Goal: Task Accomplishment & Management: Manage account settings

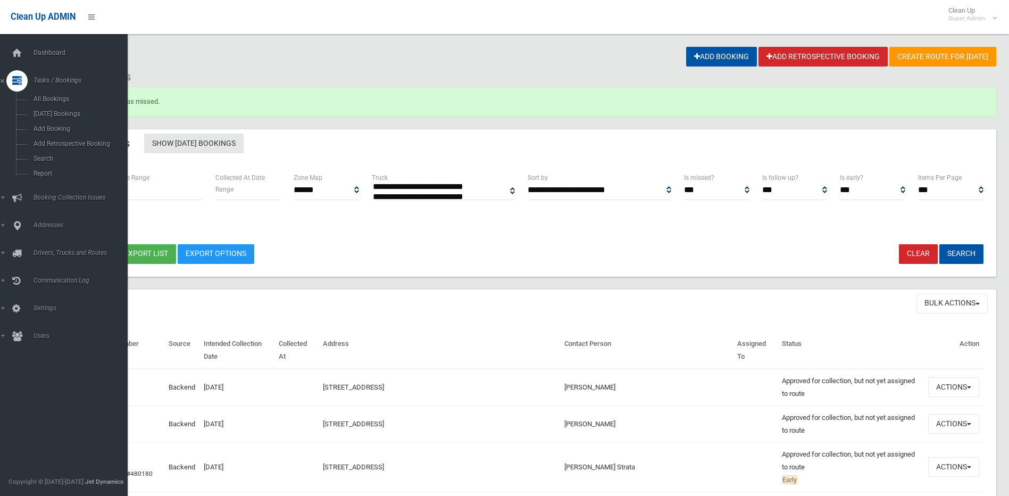
select select
click at [58, 163] on link "Search" at bounding box center [68, 158] width 136 height 15
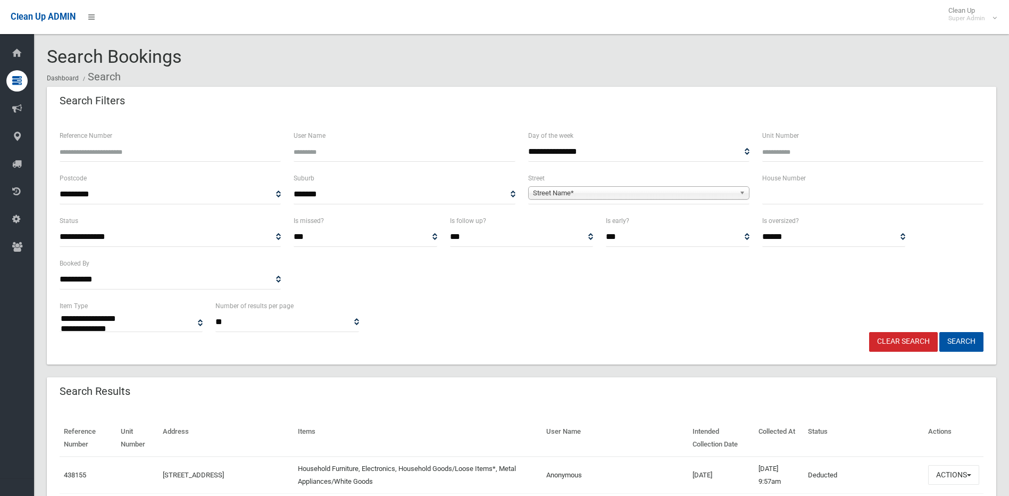
select select
click at [215, 157] on input "Reference Number" at bounding box center [170, 152] width 221 height 20
type input "******"
click at [940, 332] on button "Search" at bounding box center [962, 342] width 44 height 20
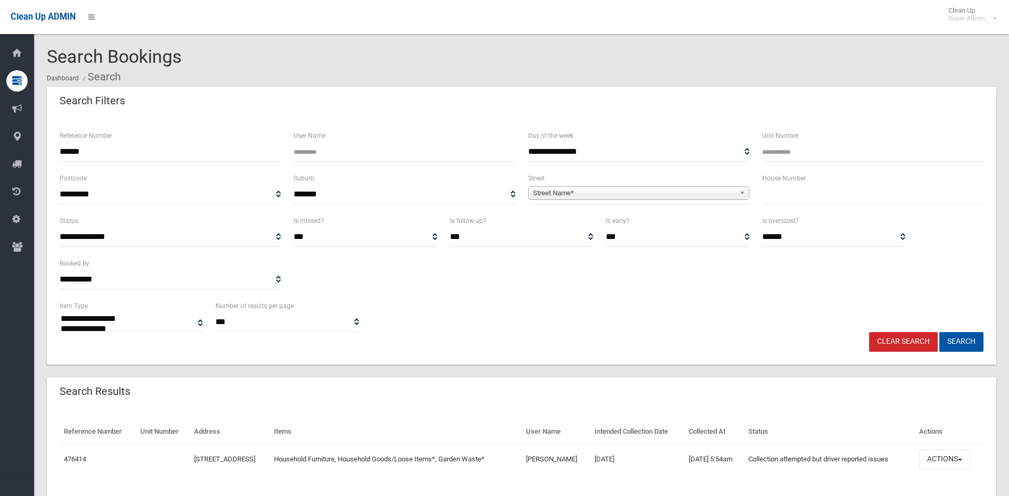
select select
click at [962, 459] on span "button" at bounding box center [960, 460] width 4 height 2
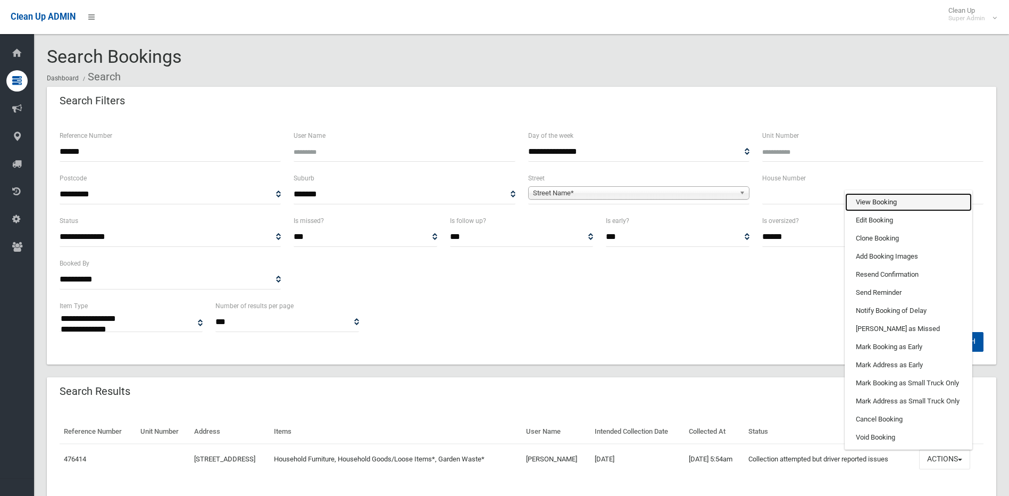
click at [908, 203] on link "View Booking" at bounding box center [908, 202] width 127 height 18
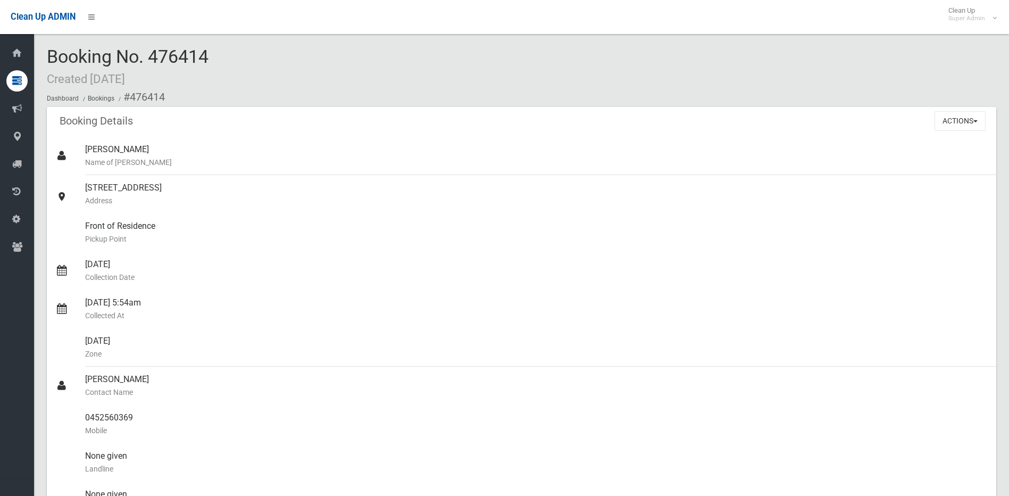
scroll to position [563, 0]
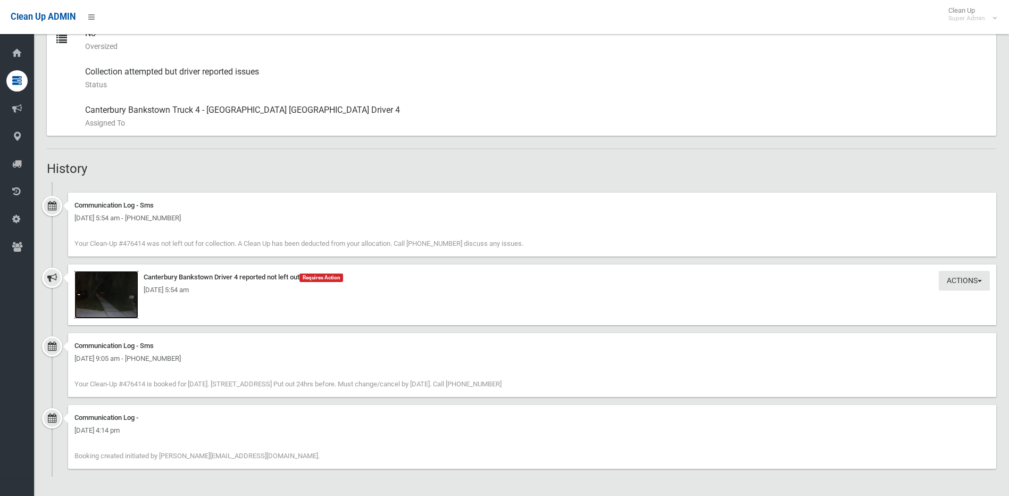
click at [102, 303] on img at bounding box center [106, 295] width 64 height 48
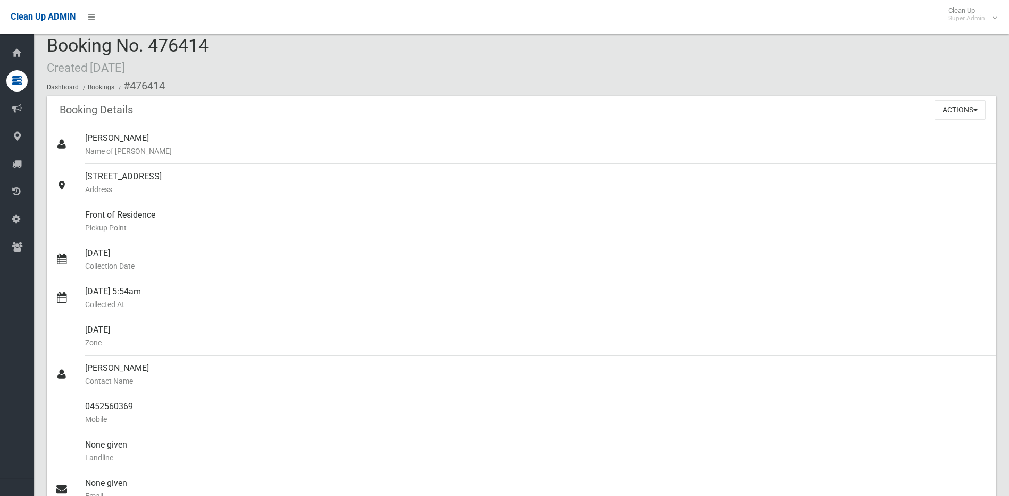
scroll to position [0, 0]
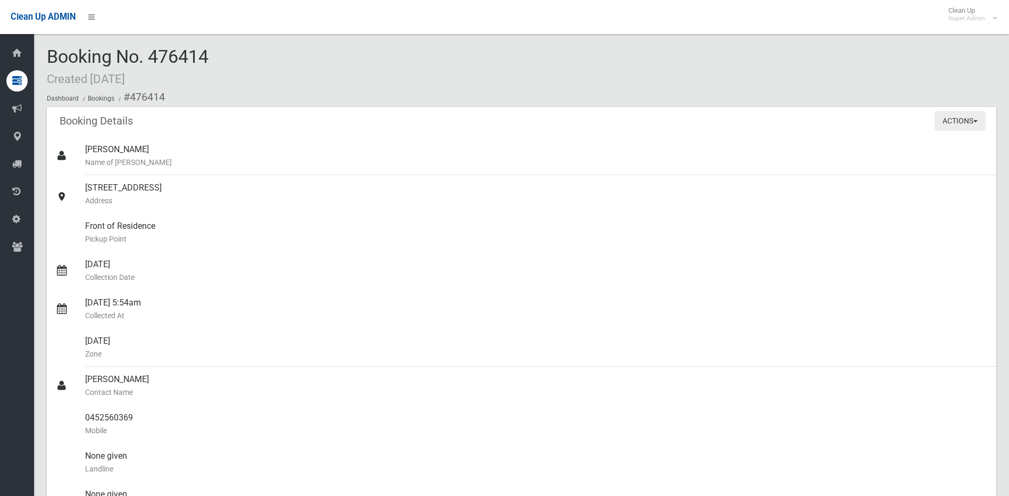
click at [963, 126] on button "Actions" at bounding box center [960, 121] width 51 height 20
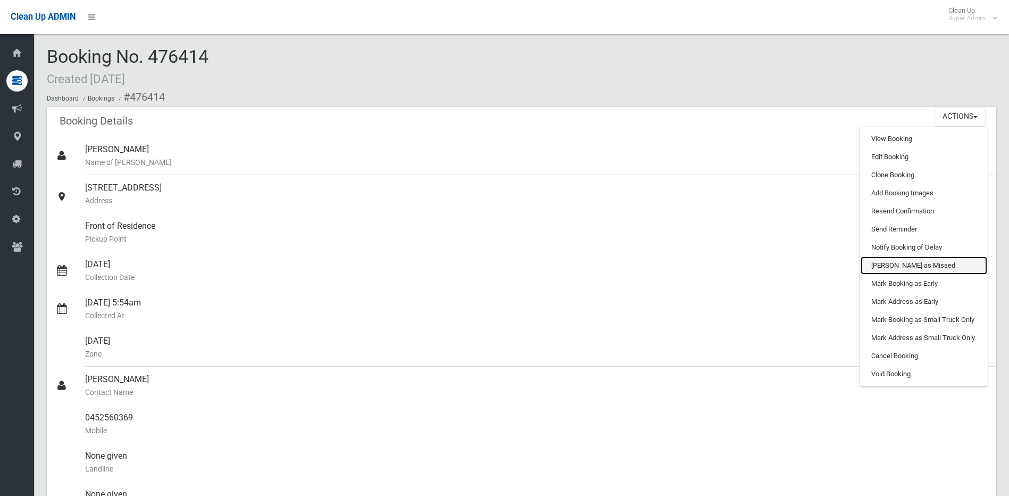
click at [923, 263] on link "[PERSON_NAME] as Missed" at bounding box center [924, 265] width 127 height 18
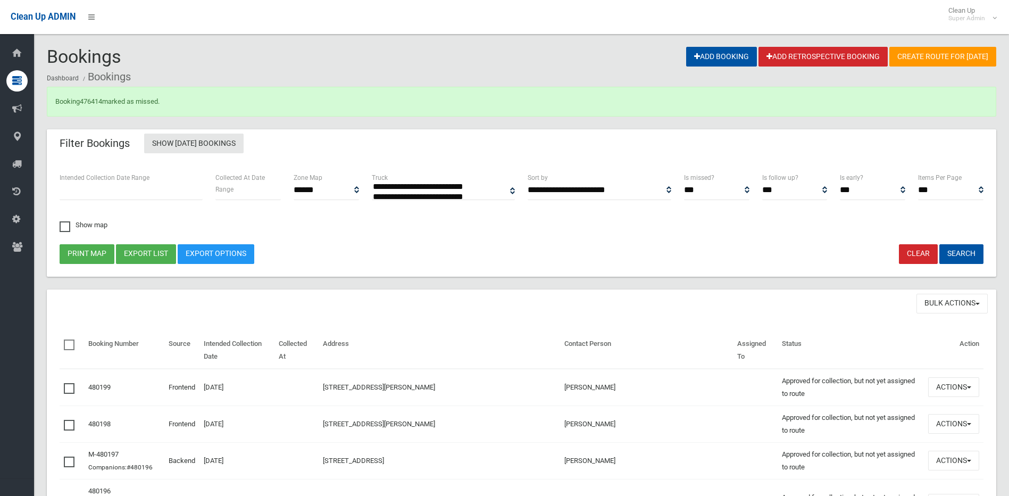
select select
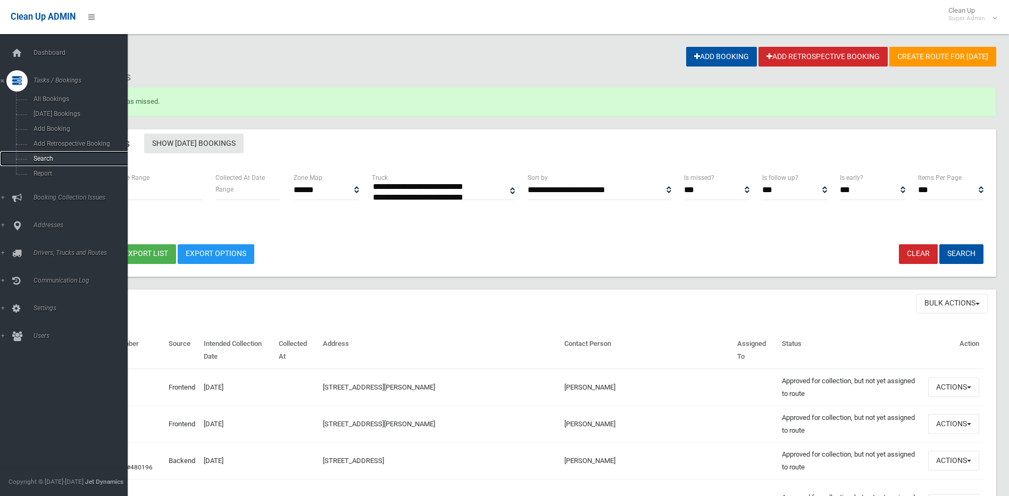
click at [52, 157] on span "Search" at bounding box center [78, 158] width 96 height 7
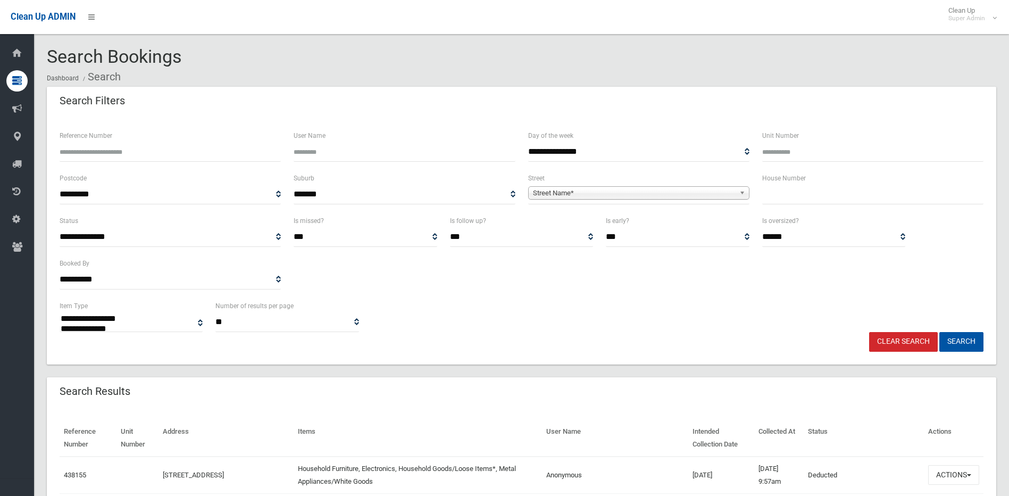
select select
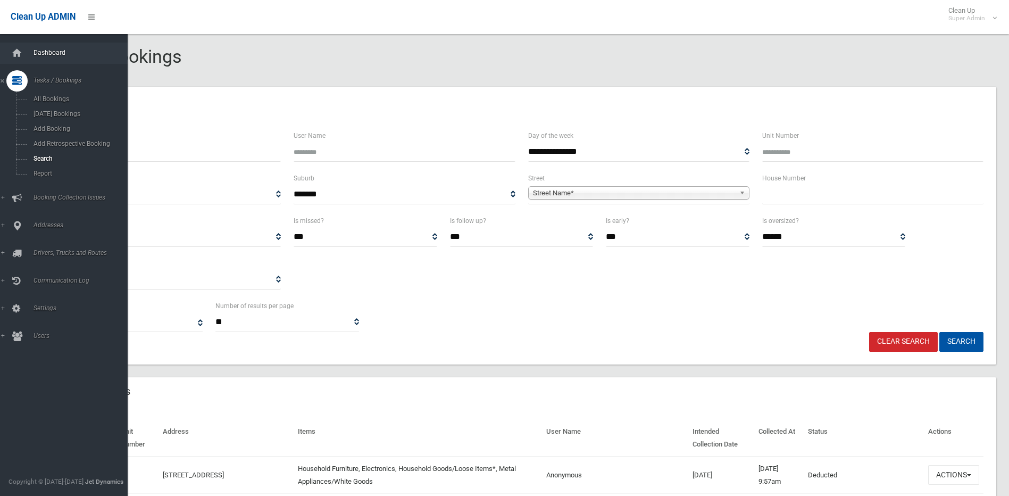
click at [30, 49] on link "Dashboard" at bounding box center [68, 53] width 136 height 21
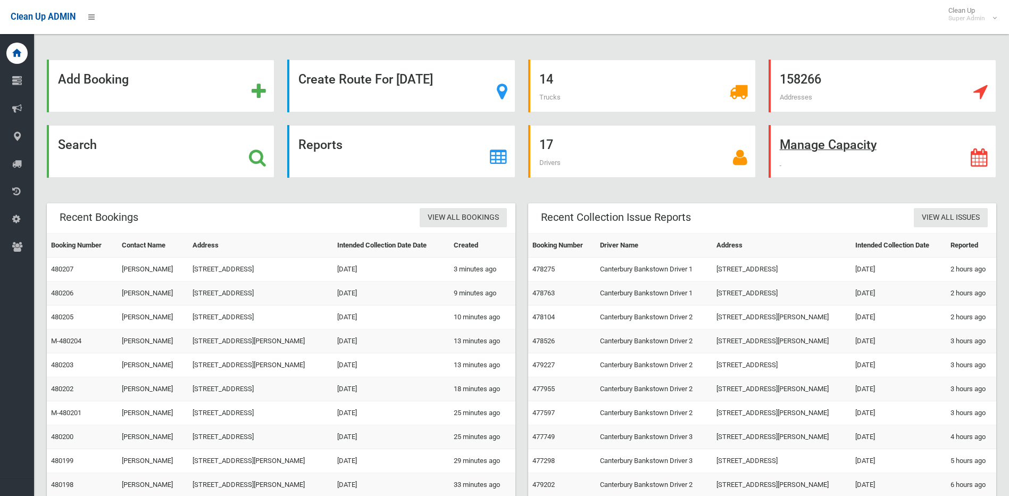
click at [875, 146] on strong "Manage Capacity" at bounding box center [828, 144] width 97 height 15
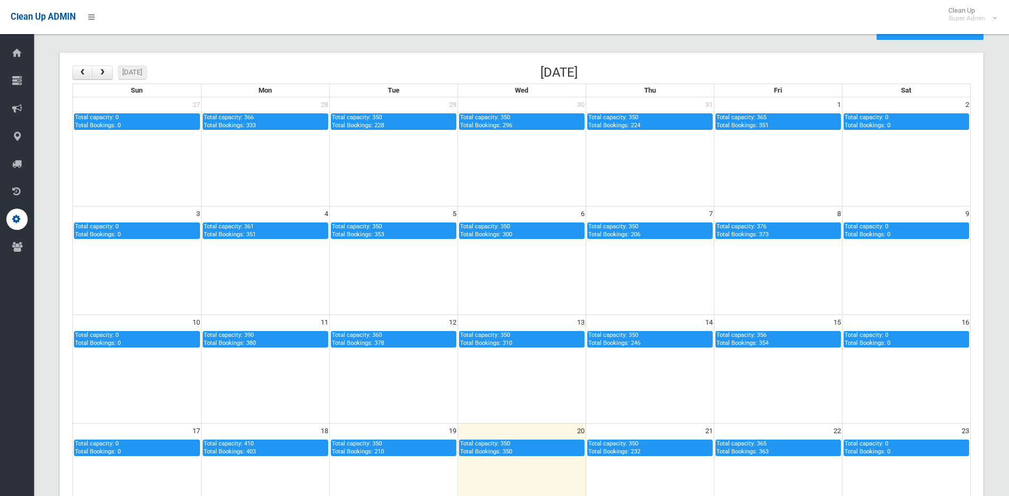
scroll to position [24, 0]
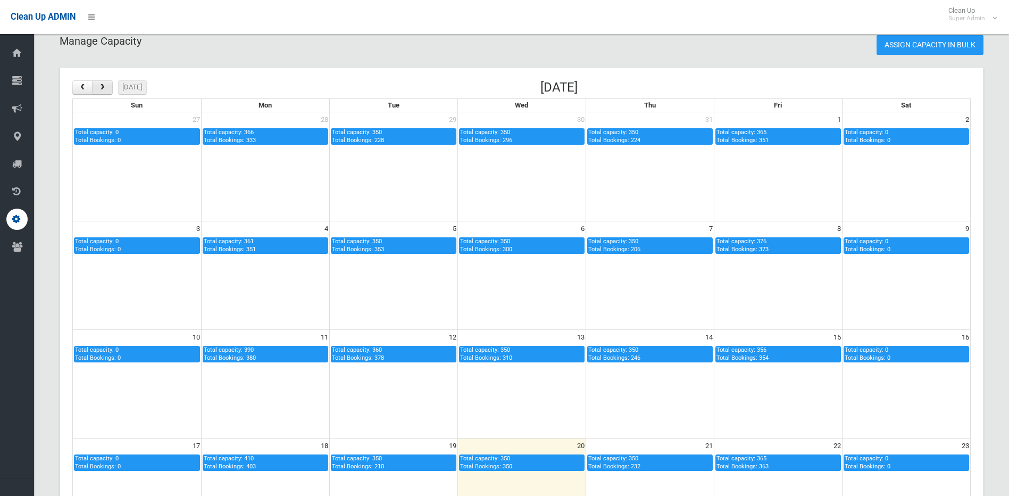
click at [94, 90] on button "button" at bounding box center [102, 87] width 20 height 14
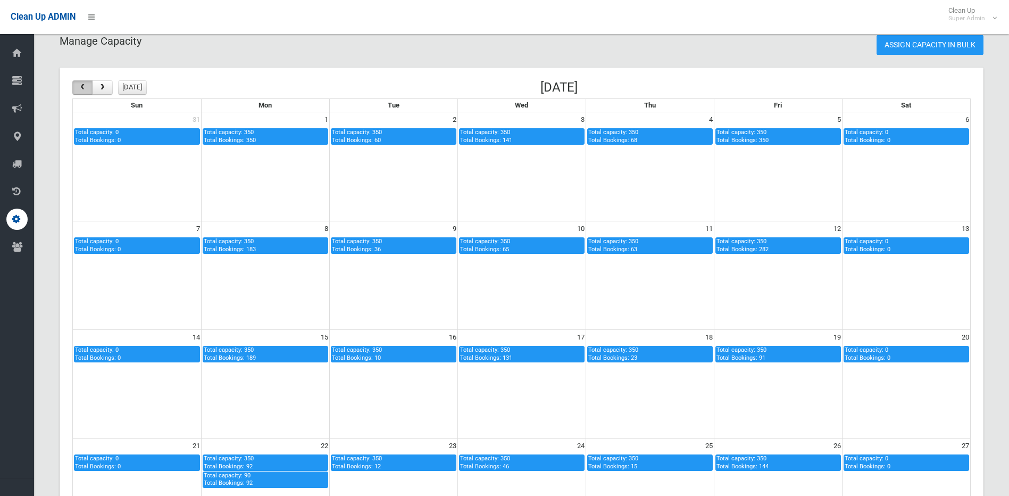
click at [88, 89] on button "button" at bounding box center [82, 87] width 20 height 14
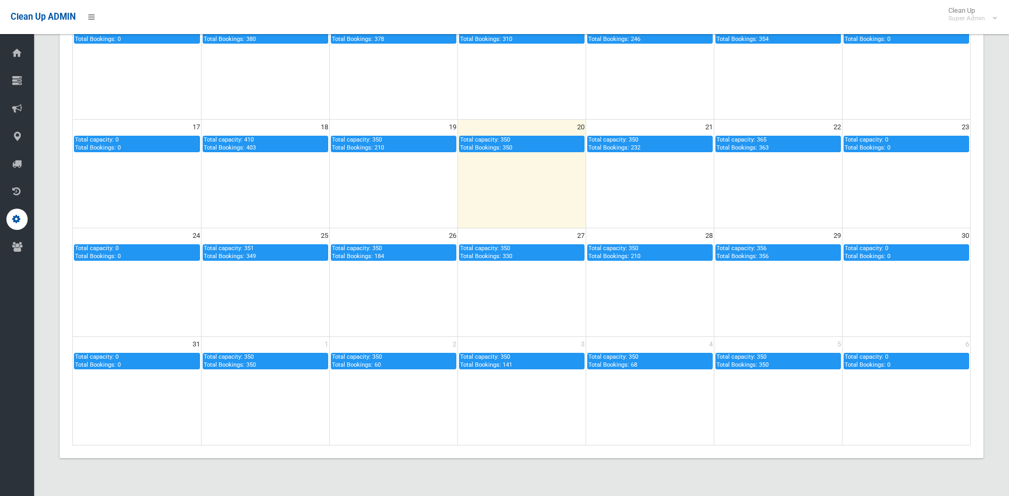
scroll to position [344, 0]
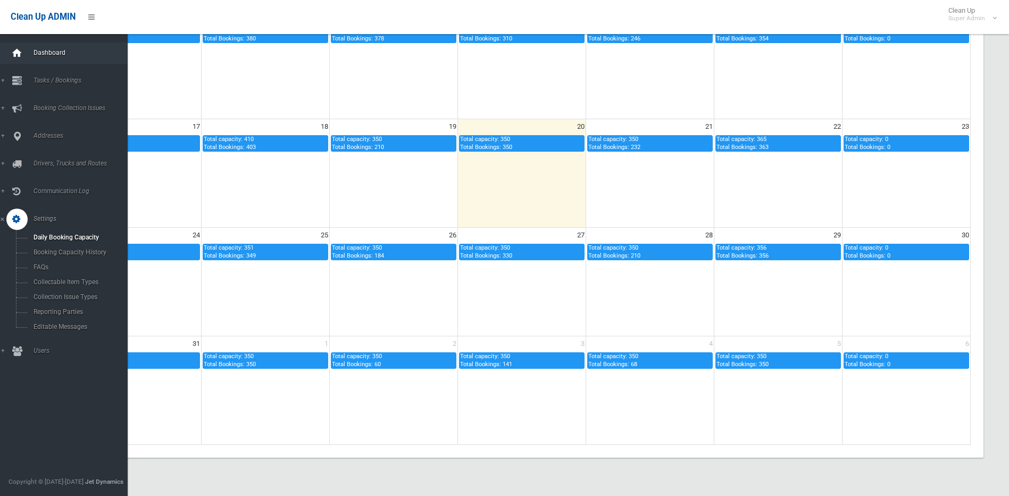
click at [22, 51] on icon at bounding box center [17, 53] width 12 height 21
